Goal: Information Seeking & Learning: Learn about a topic

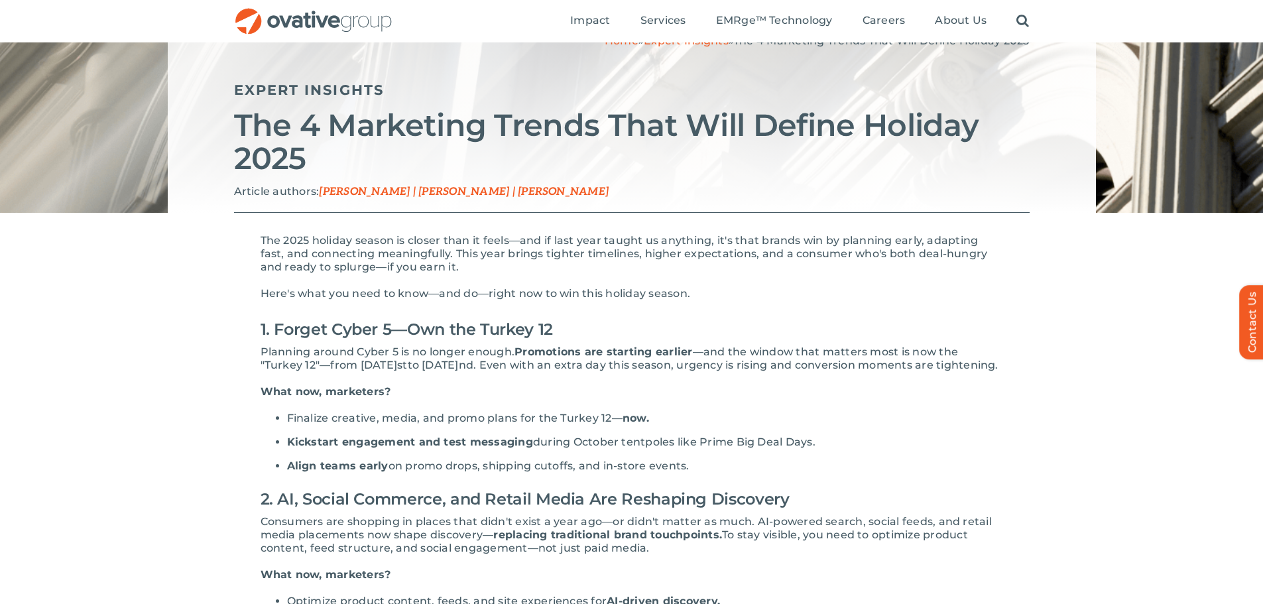
scroll to position [66, 0]
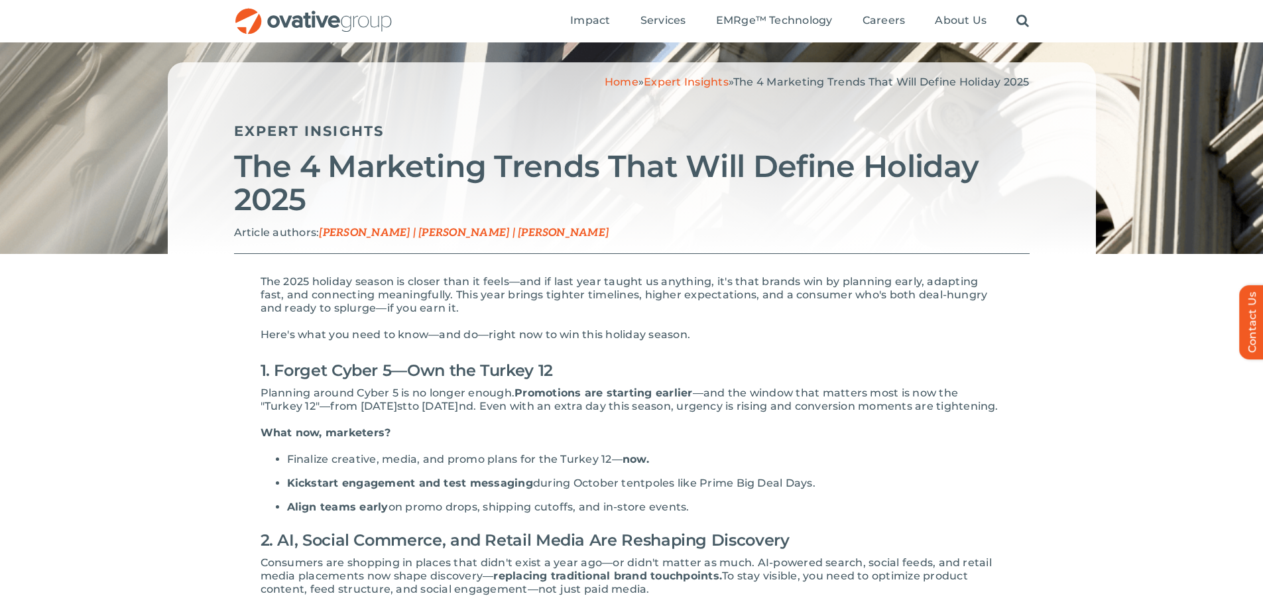
click at [379, 194] on h2 "The 4 Marketing Trends That Will Define Holiday 2025" at bounding box center [632, 183] width 796 height 66
drag, startPoint x: 270, startPoint y: 367, endPoint x: 567, endPoint y: 366, distance: 297.1
click at [567, 366] on h2 "1. Forget Cyber 5—Own the Turkey 12" at bounding box center [632, 371] width 743 height 32
drag, startPoint x: 577, startPoint y: 450, endPoint x: 466, endPoint y: 527, distance: 135.0
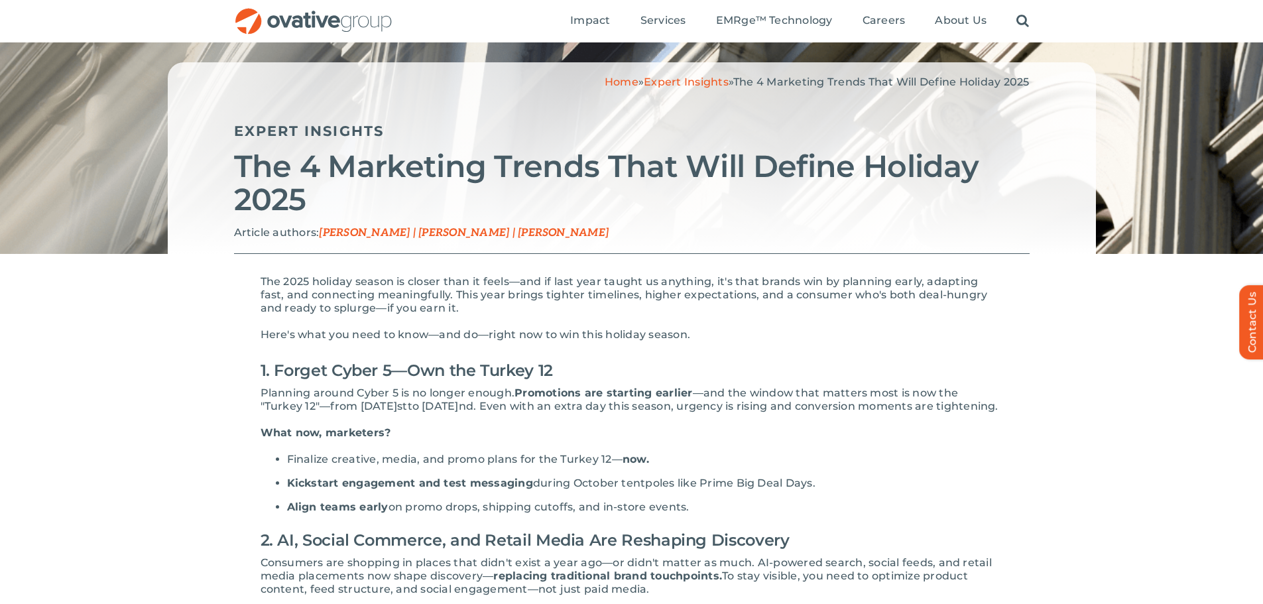
drag, startPoint x: 484, startPoint y: 418, endPoint x: 475, endPoint y: 442, distance: 24.8
click at [485, 413] on p "Planning around Cyber 5 is no longer enough. Promotions are starting earlier —a…" at bounding box center [632, 400] width 743 height 27
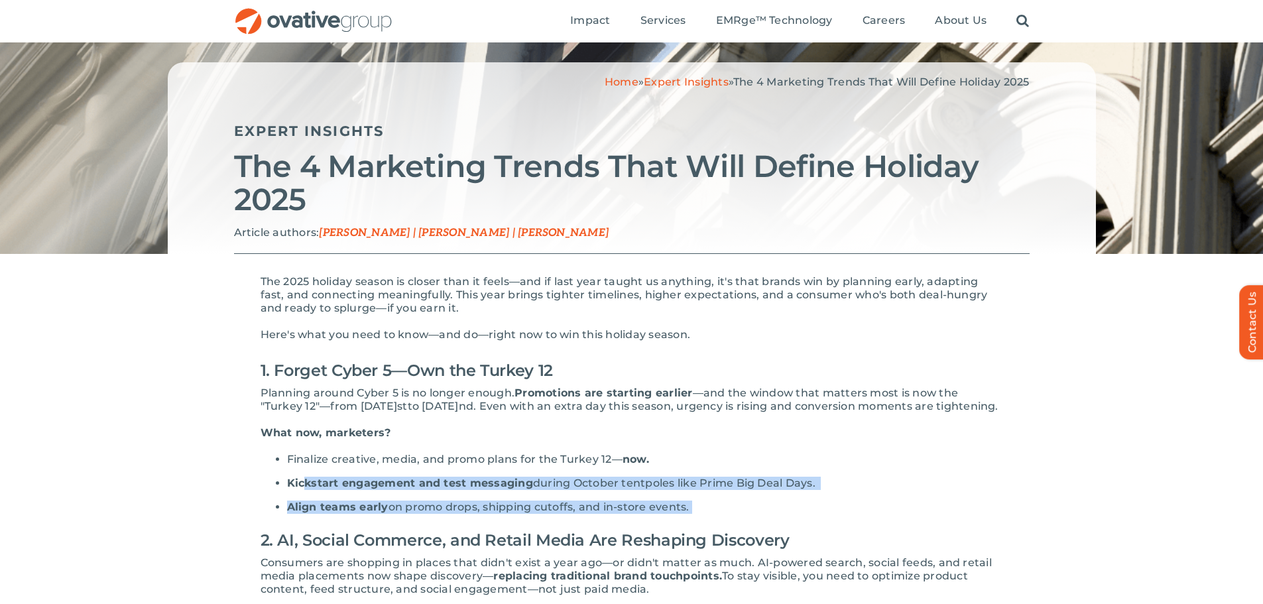
drag, startPoint x: 302, startPoint y: 495, endPoint x: 788, endPoint y: 503, distance: 486.2
click at [781, 514] on li "Align teams early on promo drops, shipping cutoffs, and in-store events." at bounding box center [645, 507] width 716 height 13
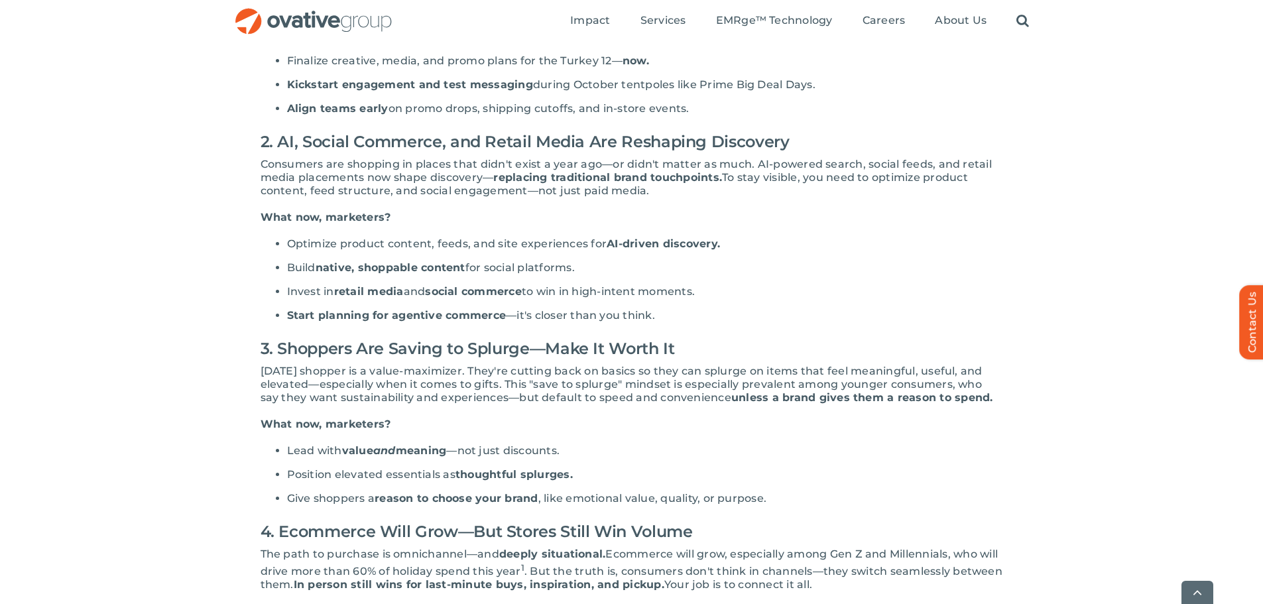
scroll to position [531, 0]
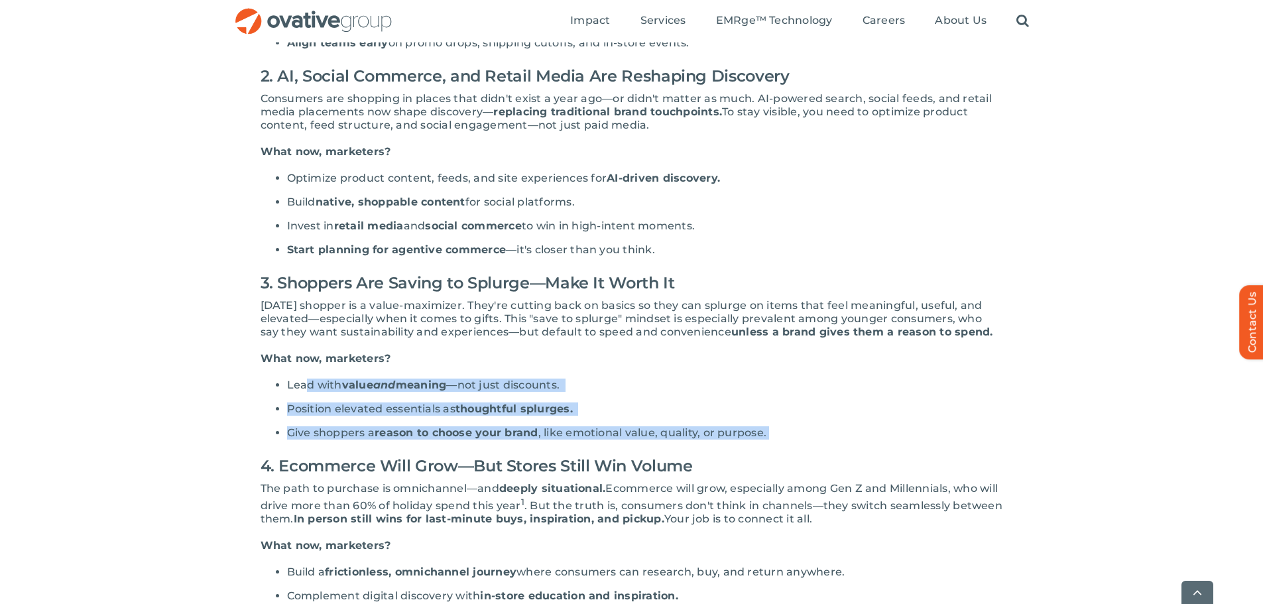
drag, startPoint x: 307, startPoint y: 399, endPoint x: 826, endPoint y: 436, distance: 519.9
click at [826, 436] on div "The 2025 holiday season is closer than it feels—and if last year taught us anyt…" at bounding box center [632, 293] width 743 height 964
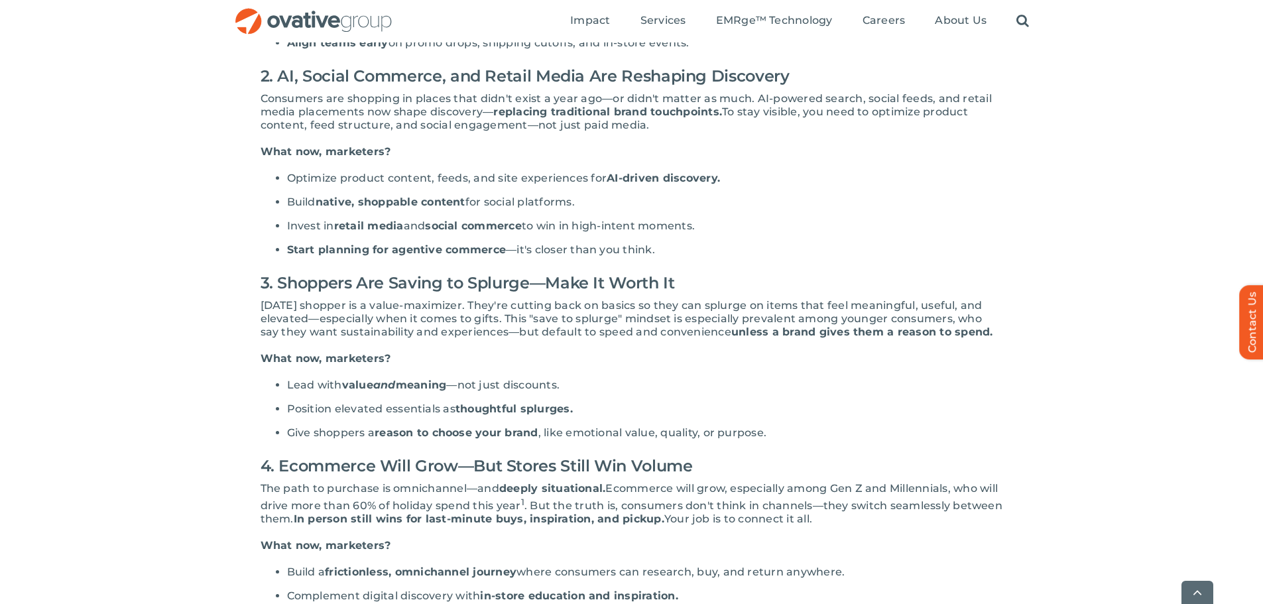
click at [836, 456] on div "The 2025 holiday season is closer than it feels—and if last year taught us anyt…" at bounding box center [632, 293] width 743 height 964
click at [362, 477] on h2 "4. Ecommerce Will Grow—But Stores Still Win Volume" at bounding box center [632, 466] width 743 height 32
click at [271, 270] on div "The 2025 holiday season is closer than it feels—and if last year taught us anyt…" at bounding box center [632, 293] width 743 height 964
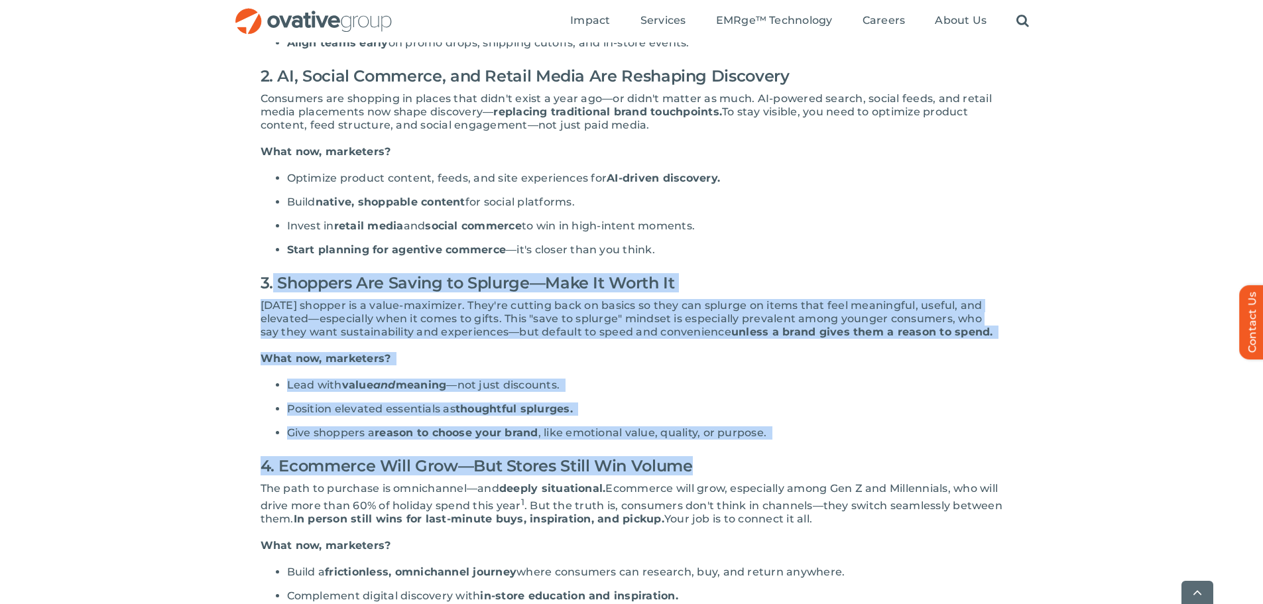
drag, startPoint x: 274, startPoint y: 295, endPoint x: 789, endPoint y: 469, distance: 543.2
click at [789, 469] on div "The 2025 holiday season is closer than it feels—and if last year taught us anyt…" at bounding box center [632, 293] width 743 height 964
click at [836, 468] on h2 "4. Ecommerce Will Grow—But Stores Still Win Volume" at bounding box center [632, 466] width 743 height 32
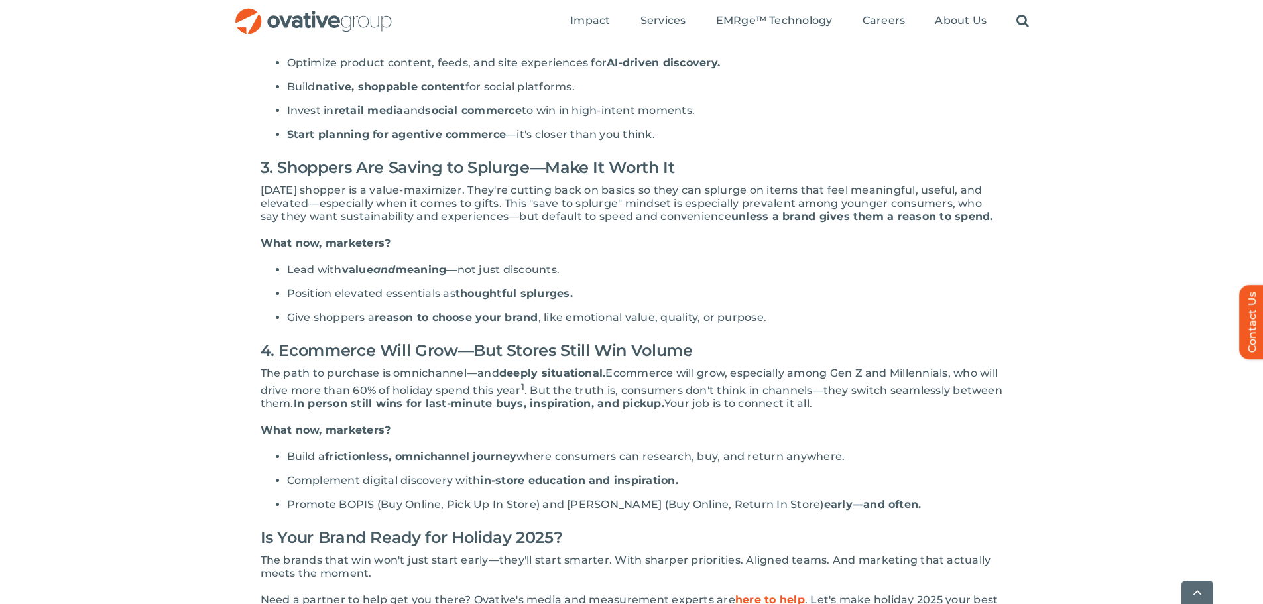
scroll to position [663, 0]
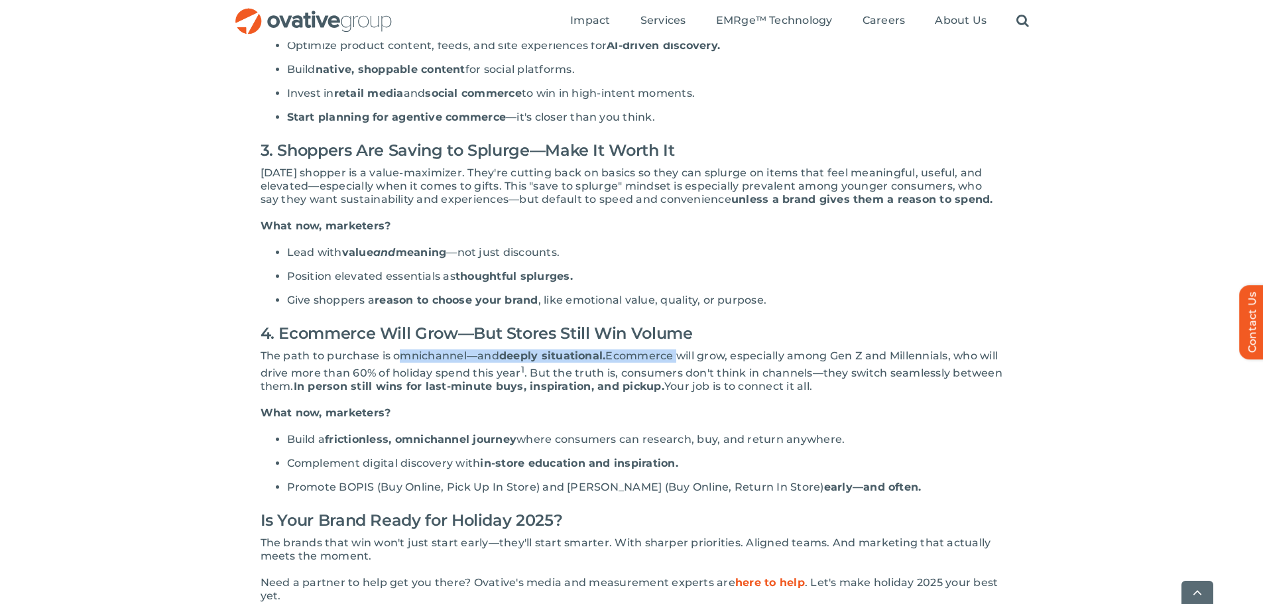
drag, startPoint x: 399, startPoint y: 363, endPoint x: 704, endPoint y: 408, distance: 309.0
click at [674, 365] on p "The path to purchase is omnichannel—and deeply situational. Ecommerce will grow…" at bounding box center [632, 371] width 743 height 44
click at [704, 408] on div "The 2025 holiday season is closer than it feels—and if last year taught us anyt…" at bounding box center [632, 160] width 743 height 964
click at [586, 346] on h2 "4. Ecommerce Will Grow—But Stores Still Win Volume" at bounding box center [632, 334] width 743 height 32
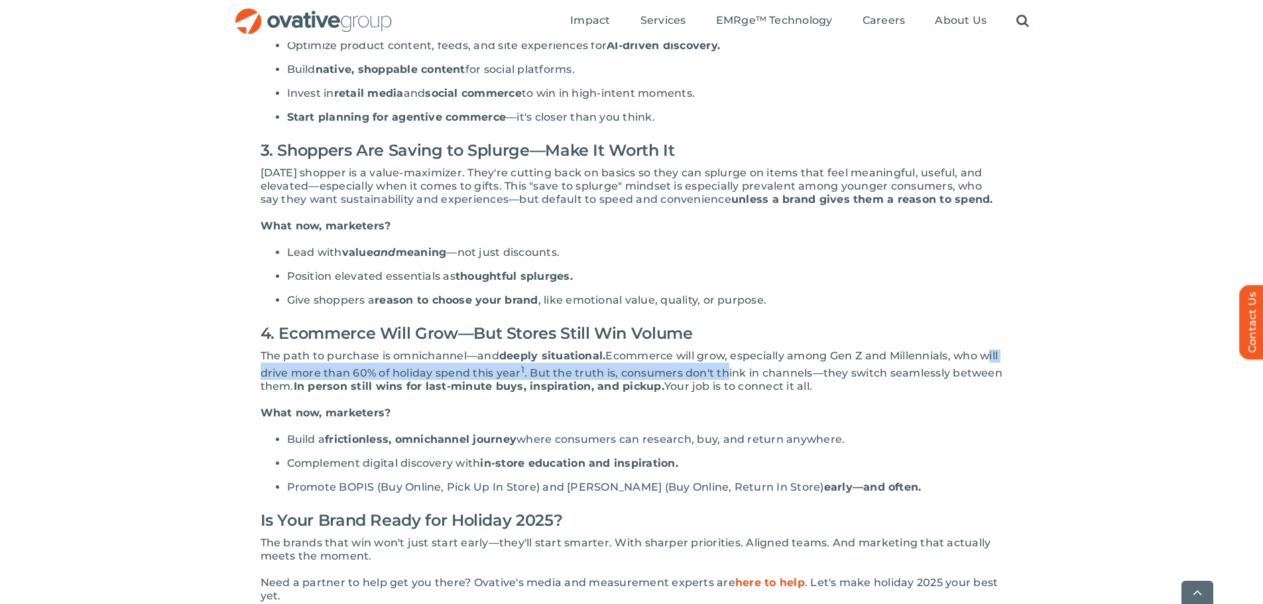
drag, startPoint x: 253, startPoint y: 383, endPoint x: 749, endPoint y: 378, distance: 496.1
click at [749, 378] on div "The 2025 holiday season is closer than it feels—and if last year taught us anyt…" at bounding box center [632, 160] width 796 height 1007
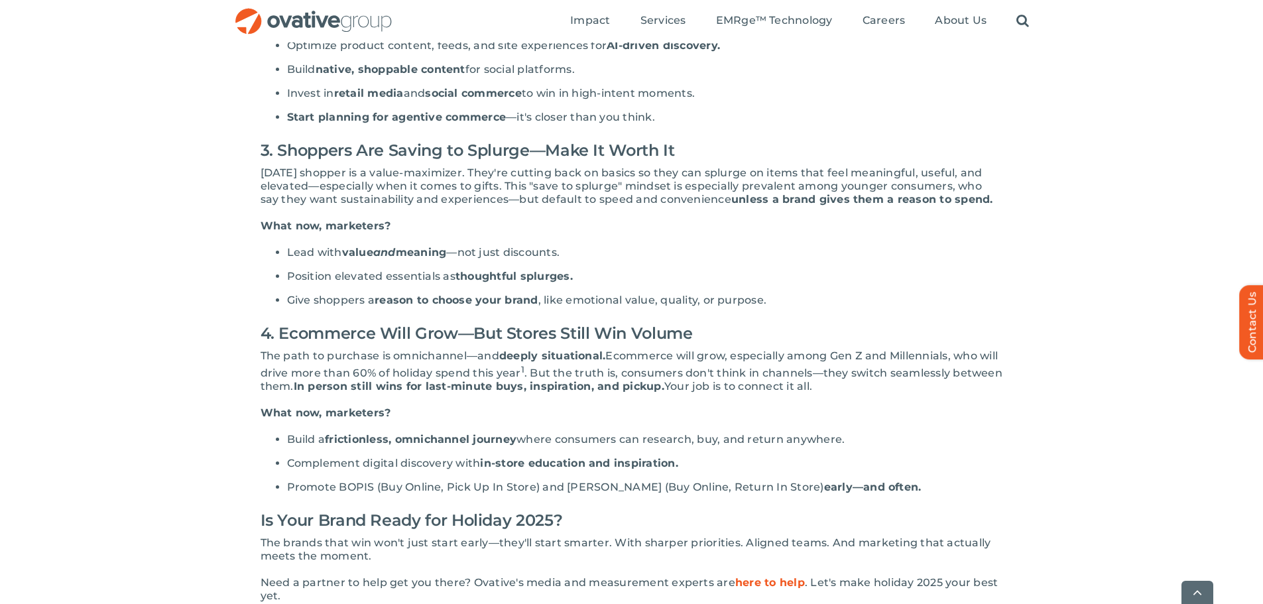
drag, startPoint x: 739, startPoint y: 367, endPoint x: 792, endPoint y: 365, distance: 53.1
click at [743, 365] on span "Ecommerce will grow, especially among Gen Z and Millennials, who will drive mor…" at bounding box center [630, 364] width 738 height 30
drag, startPoint x: 821, startPoint y: 365, endPoint x: 835, endPoint y: 367, distance: 14.1
click at [822, 365] on span "Ecommerce will grow, especially among Gen Z and Millennials, who will drive mor…" at bounding box center [630, 364] width 738 height 30
drag, startPoint x: 960, startPoint y: 371, endPoint x: 651, endPoint y: 381, distance: 309.2
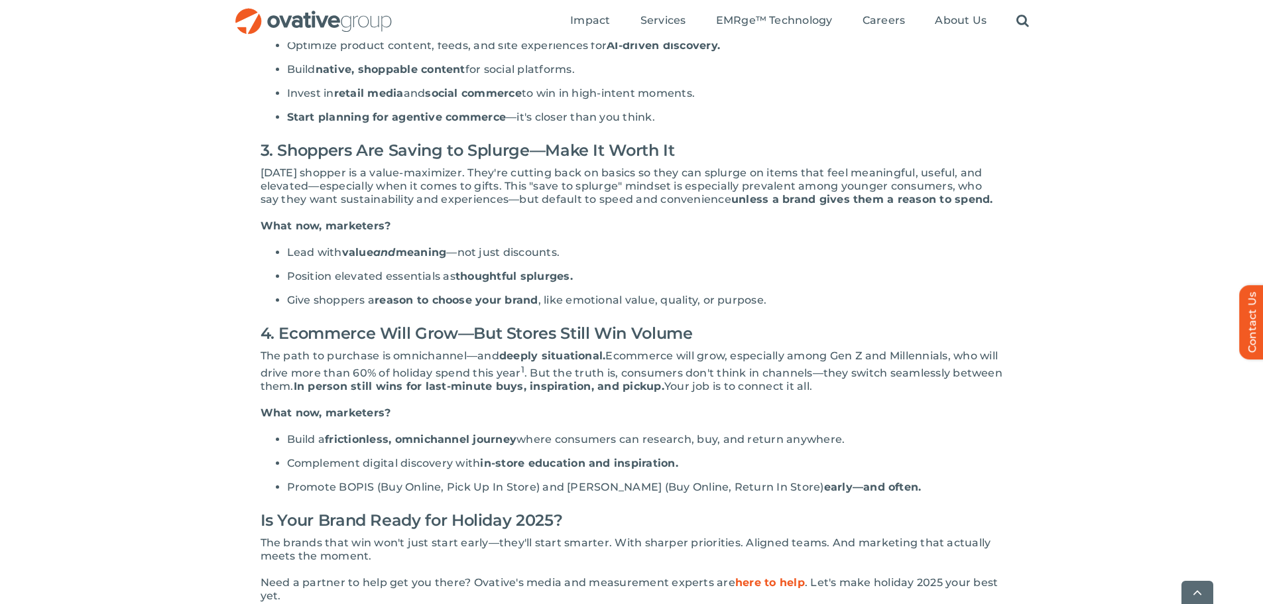
click at [959, 372] on span "Ecommerce will grow, especially among Gen Z and Millennials, who will drive mor…" at bounding box center [630, 364] width 738 height 30
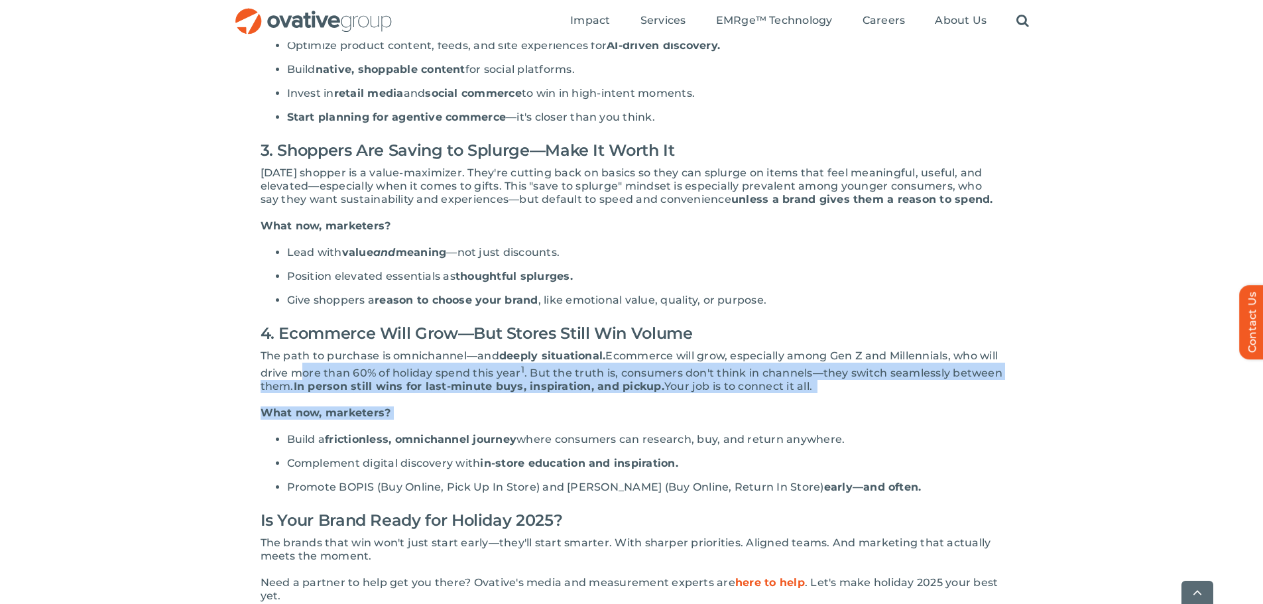
drag, startPoint x: 315, startPoint y: 388, endPoint x: 881, endPoint y: 409, distance: 566.7
click at [881, 409] on div "The 2025 holiday season is closer than it feels—and if last year taught us anyt…" at bounding box center [632, 160] width 743 height 964
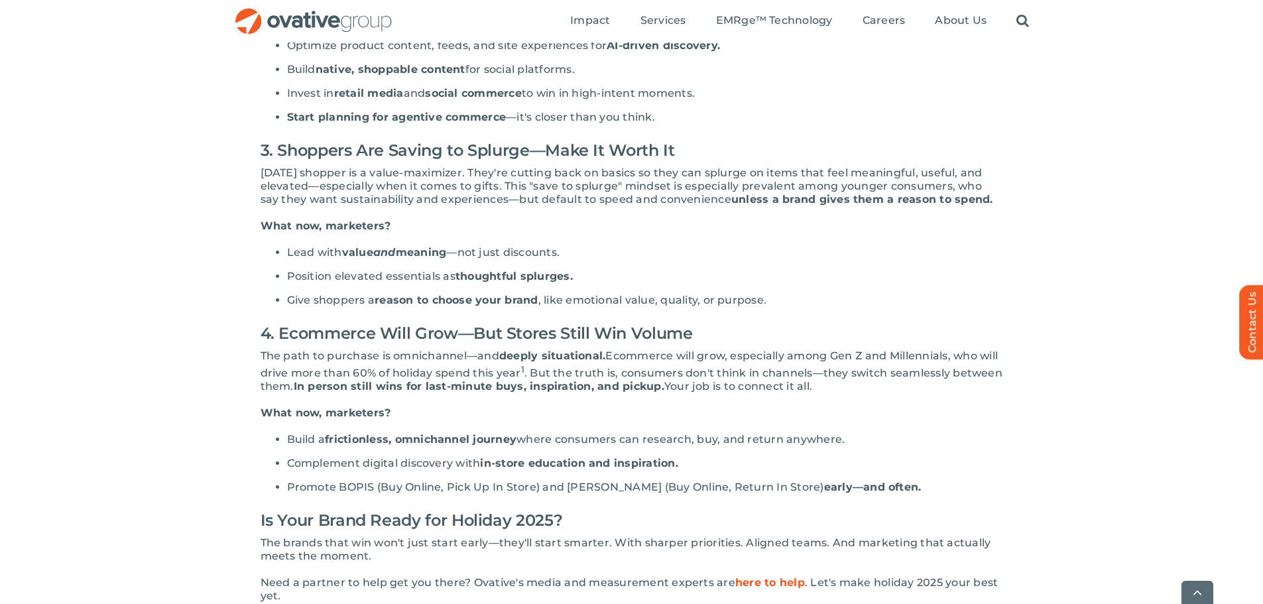
click at [892, 442] on div "The 2025 holiday season is closer than it feels—and if last year taught us anyt…" at bounding box center [632, 160] width 743 height 964
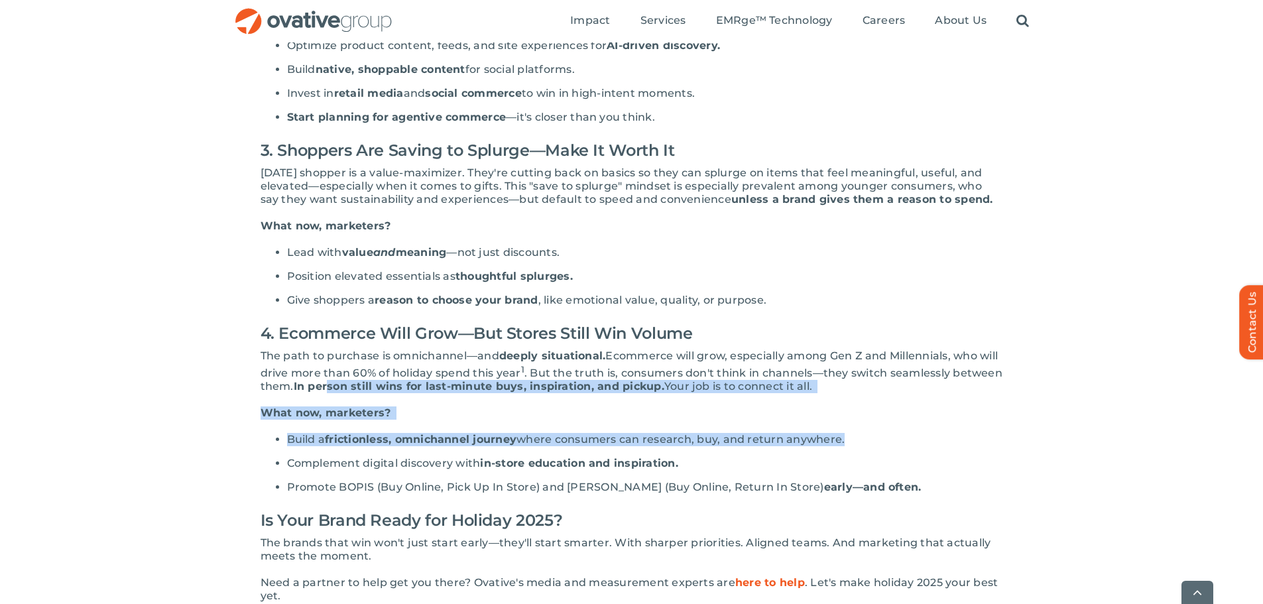
drag, startPoint x: 382, startPoint y: 403, endPoint x: 843, endPoint y: 450, distance: 463.3
click at [843, 450] on div "The 2025 holiday season is closer than it feels—and if last year taught us anyt…" at bounding box center [632, 160] width 743 height 964
click at [793, 420] on p "What now, marketers?" at bounding box center [632, 413] width 743 height 13
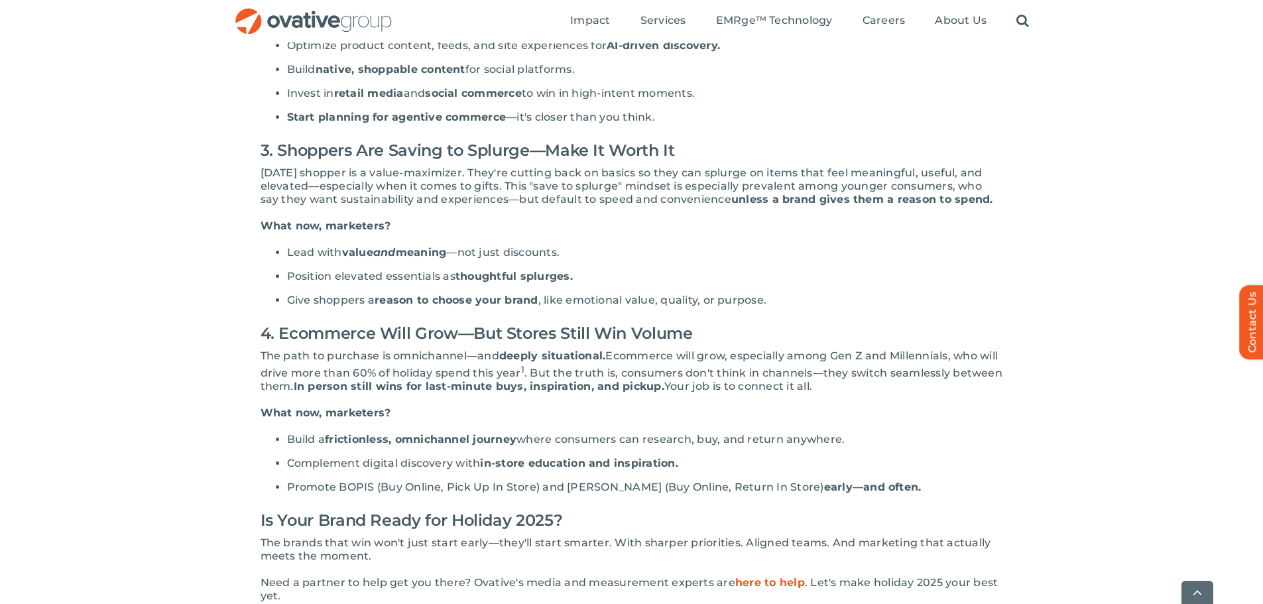
click at [790, 393] on span "Your job is to connect it all." at bounding box center [738, 386] width 148 height 13
drag, startPoint x: 301, startPoint y: 464, endPoint x: 598, endPoint y: 455, distance: 297.2
click at [598, 455] on div "The 2025 holiday season is closer than it feels—and if last year taught us anyt…" at bounding box center [632, 160] width 743 height 964
click at [598, 446] on span "where consumers can research, buy, and return anywhere." at bounding box center [681, 439] width 328 height 13
click at [692, 470] on li "Complement digital discovery with in-store education and inspiration." at bounding box center [645, 463] width 716 height 13
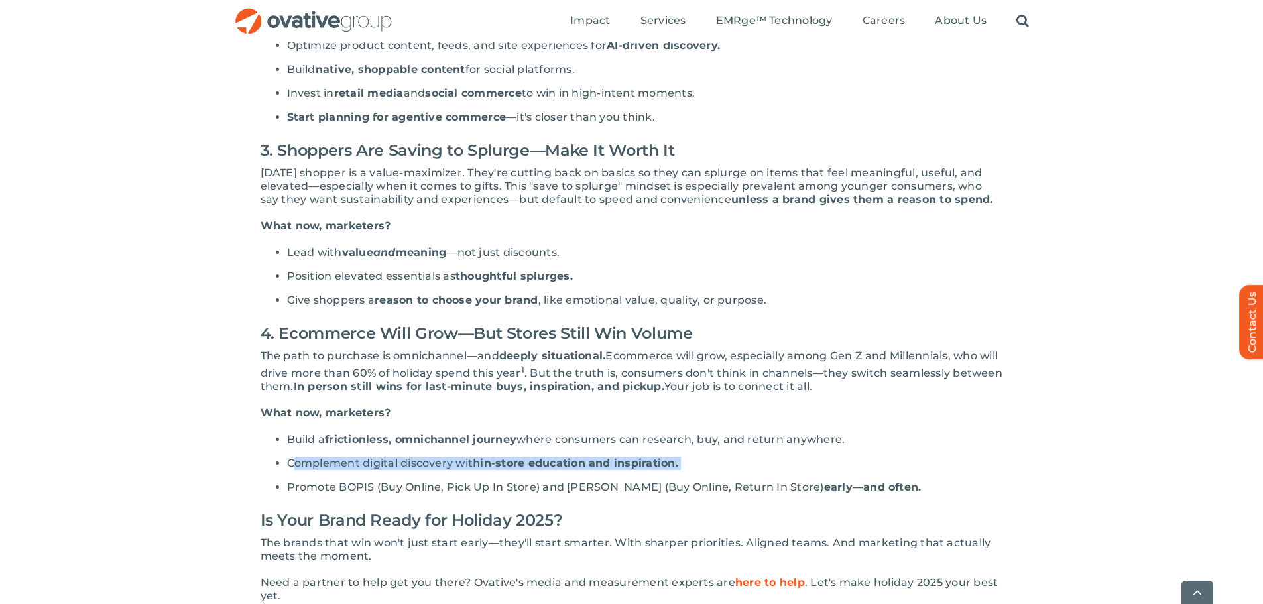
drag, startPoint x: 294, startPoint y: 474, endPoint x: 724, endPoint y: 479, distance: 429.8
click at [724, 470] on li "Complement digital discovery with in-store education and inspiration." at bounding box center [645, 463] width 716 height 13
drag, startPoint x: 722, startPoint y: 505, endPoint x: 560, endPoint y: 485, distance: 163.1
click at [719, 493] on span "Promote BOPIS (Buy Online, Pick Up In Store) and [PERSON_NAME] (Buy Online, Ret…" at bounding box center [555, 487] width 537 height 13
drag, startPoint x: 535, startPoint y: 479, endPoint x: 454, endPoint y: 479, distance: 80.9
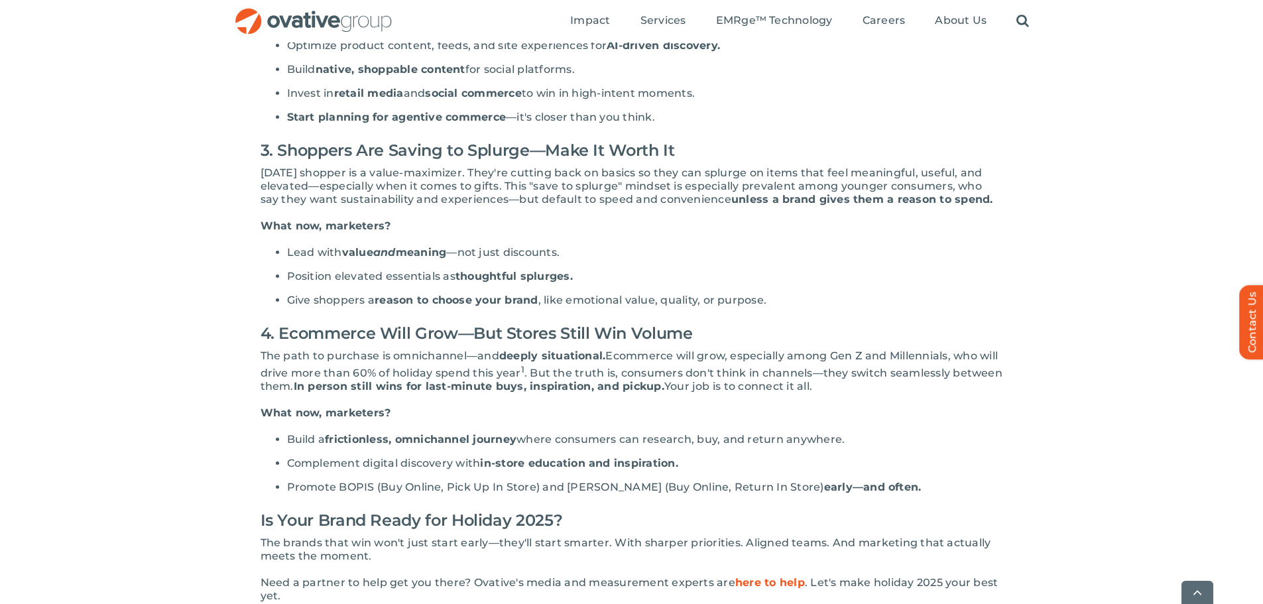
click at [534, 470] on span "in-store education and inspiration." at bounding box center [579, 463] width 198 height 13
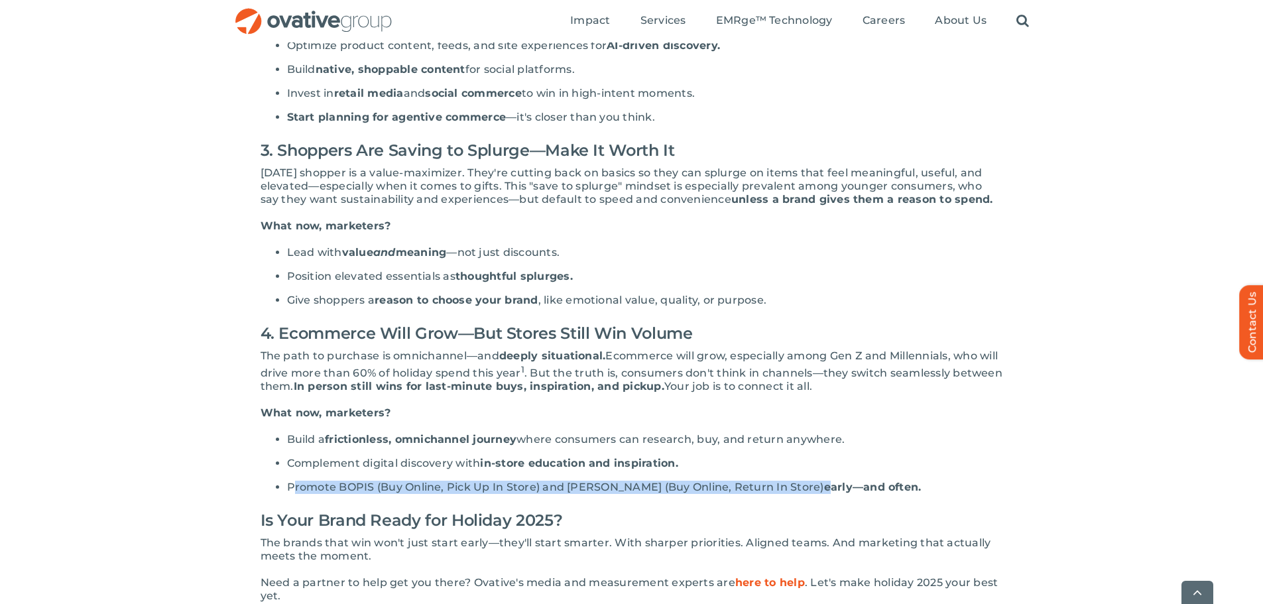
drag, startPoint x: 294, startPoint y: 495, endPoint x: 773, endPoint y: 505, distance: 479.6
click at [773, 494] on li "Promote BOPIS (Buy Online, Pick Up In Store) and [PERSON_NAME] (Buy Online, Ret…" at bounding box center [645, 487] width 716 height 13
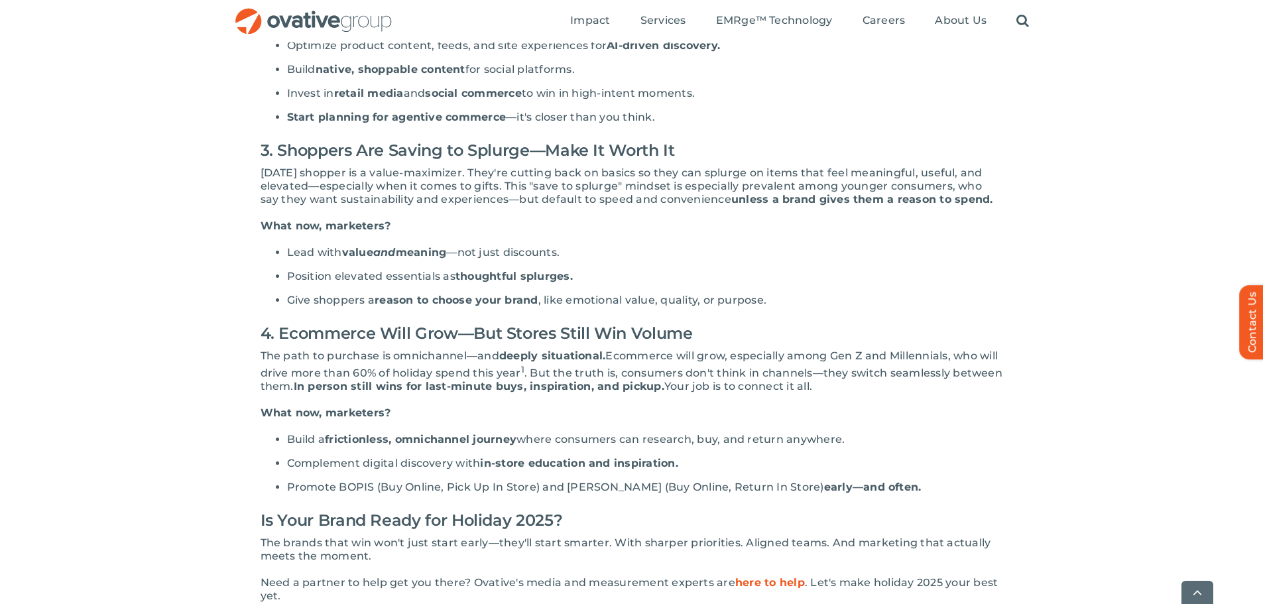
drag, startPoint x: 738, startPoint y: 526, endPoint x: 833, endPoint y: 525, distance: 94.8
click at [739, 527] on h2 "Is Your Brand Ready for Holiday 2025?" at bounding box center [632, 521] width 743 height 32
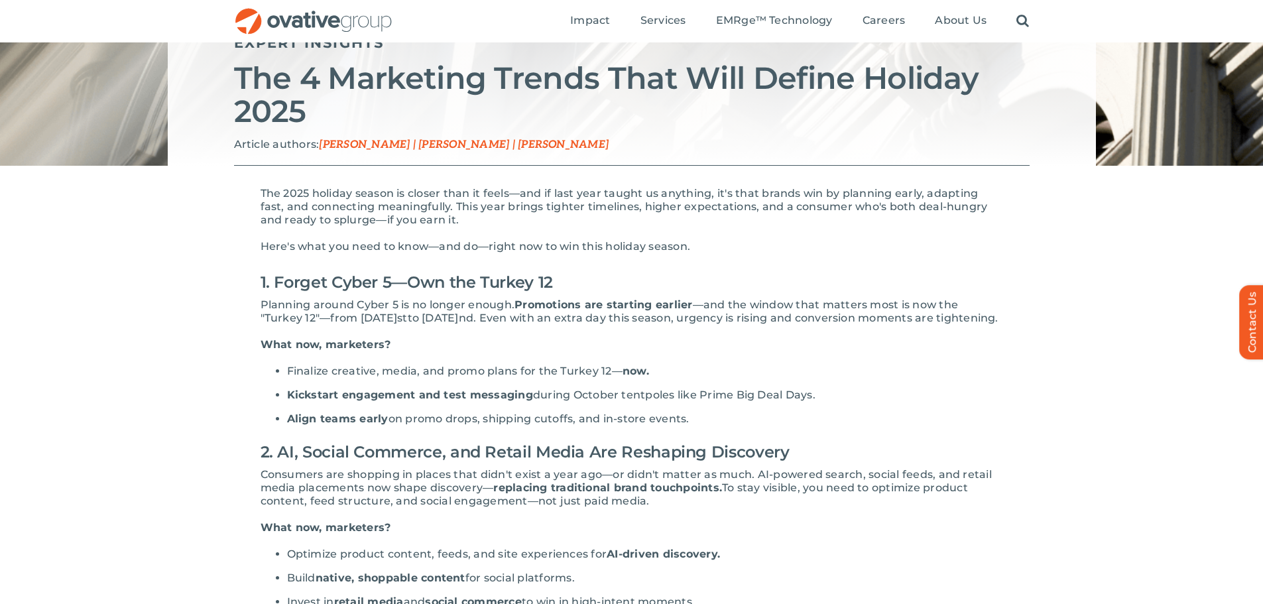
scroll to position [0, 0]
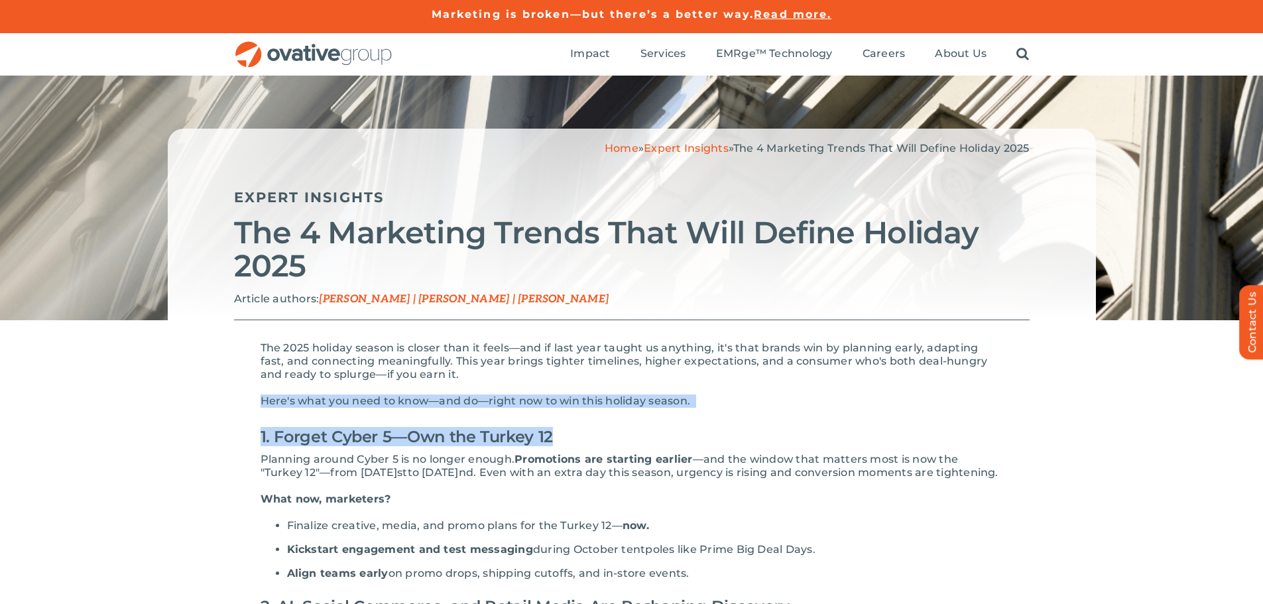
drag, startPoint x: 263, startPoint y: 407, endPoint x: 773, endPoint y: 408, distance: 510.0
click at [773, 424] on h2 "1. Forget Cyber 5—Own the Turkey 12" at bounding box center [632, 437] width 743 height 32
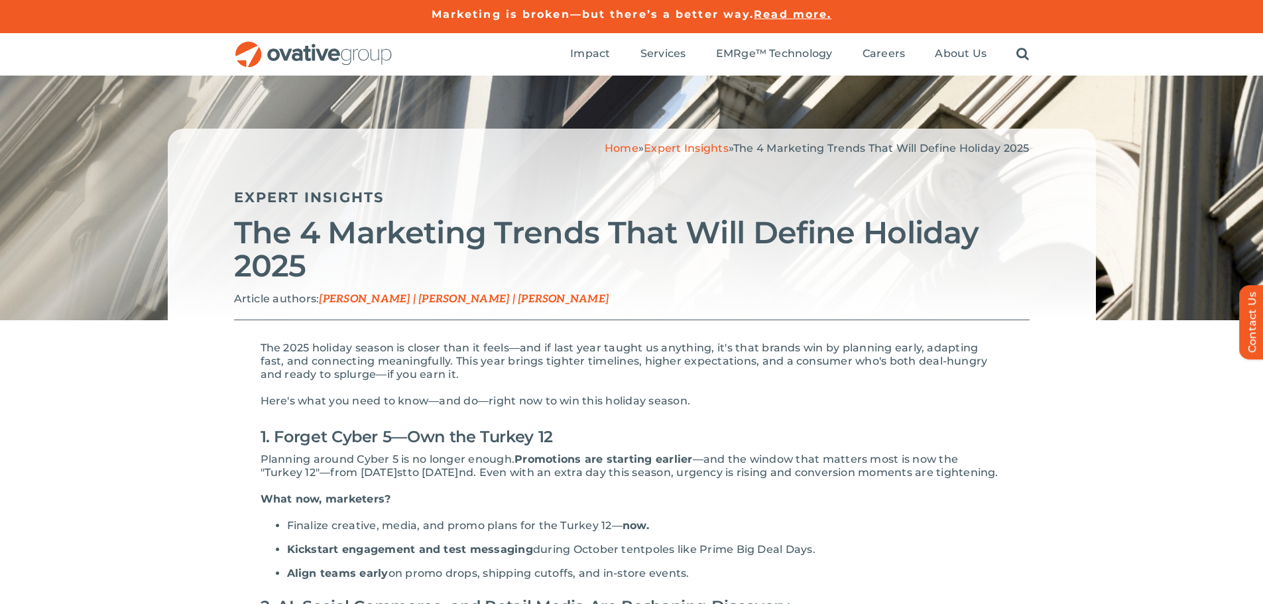
click at [569, 434] on h2 "1. Forget Cyber 5—Own the Turkey 12" at bounding box center [632, 437] width 743 height 32
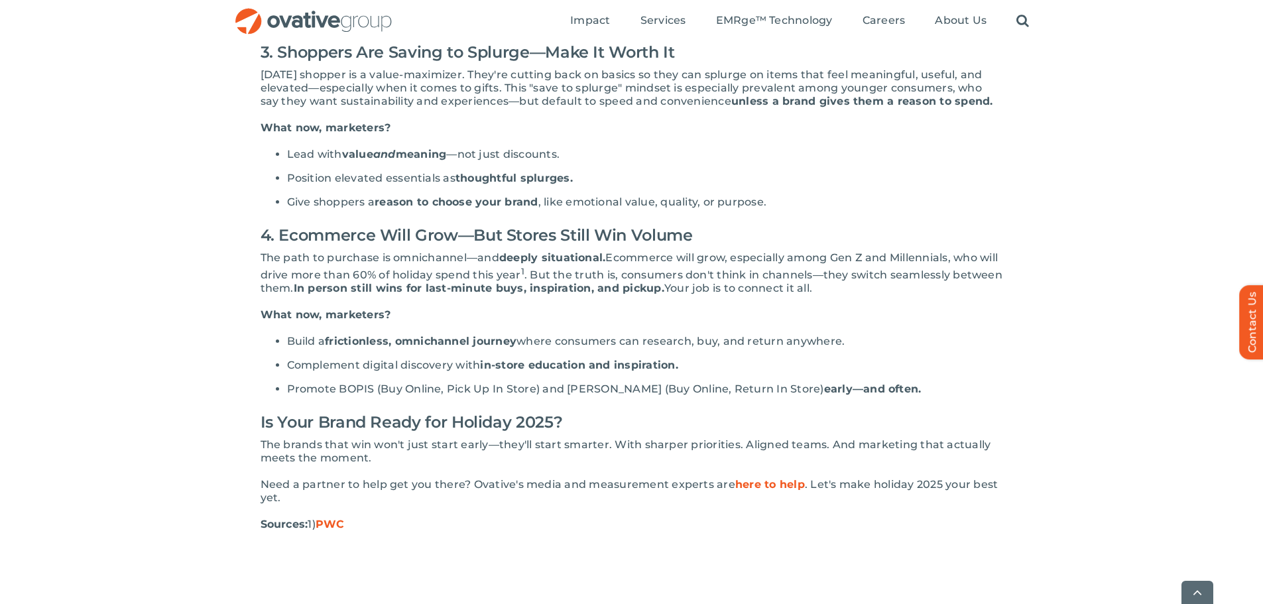
scroll to position [862, 0]
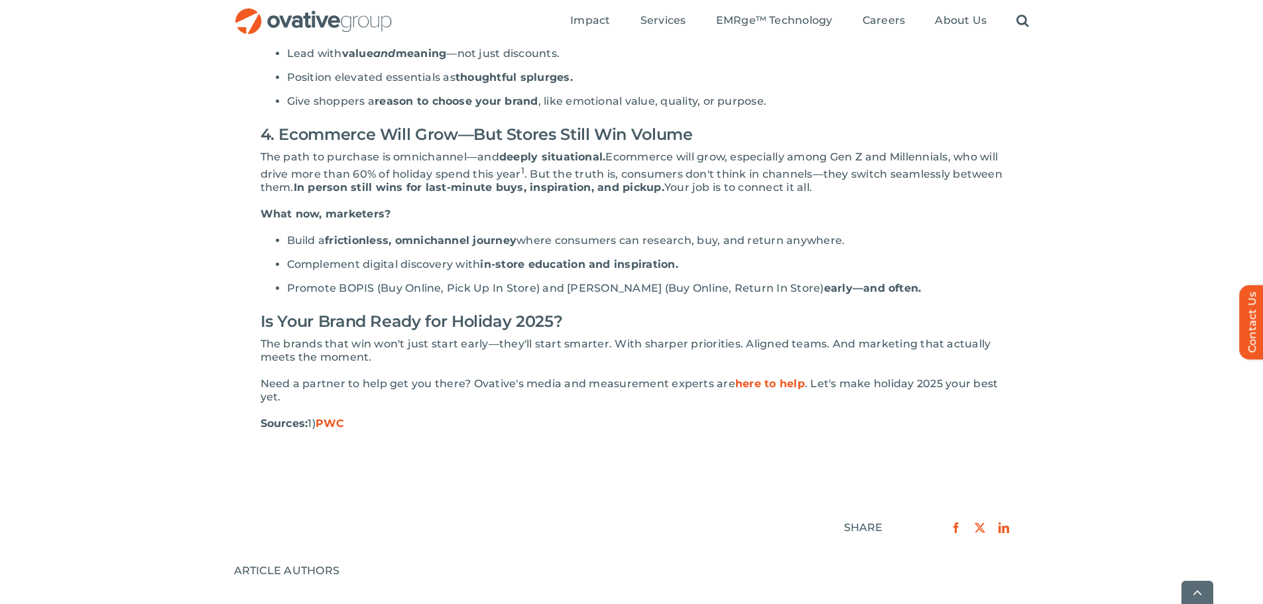
click at [1111, 326] on div "The 2025 holiday season is closer than it feels—and if last year taught us anyt…" at bounding box center [631, 226] width 1263 height 1537
